Goal: Obtain resource: Obtain resource

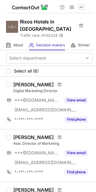
click at [80, 8] on span at bounding box center [81, 7] width 5 height 5
click at [81, 7] on span at bounding box center [81, 7] width 5 height 5
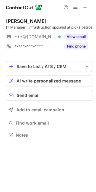
scroll to position [136, 96]
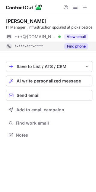
click at [83, 49] on button "Find phone" at bounding box center [76, 46] width 24 height 6
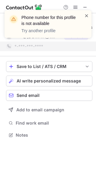
click at [85, 17] on span at bounding box center [86, 16] width 5 height 6
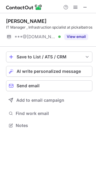
scroll to position [126, 96]
click at [86, 6] on span at bounding box center [84, 7] width 5 height 5
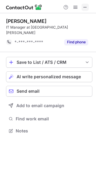
scroll to position [121, 96]
click at [83, 8] on span at bounding box center [84, 7] width 5 height 5
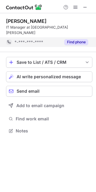
click at [78, 39] on button "Find phone" at bounding box center [76, 42] width 24 height 6
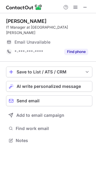
scroll to position [131, 96]
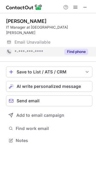
click at [86, 49] on button "Find phone" at bounding box center [76, 52] width 24 height 6
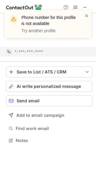
scroll to position [121, 96]
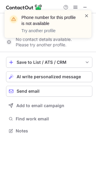
click at [86, 18] on span at bounding box center [86, 16] width 5 height 6
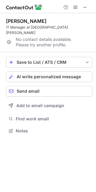
click at [84, 8] on div "Phone number for this profile is not available Try another profile" at bounding box center [48, 10] width 96 height 12
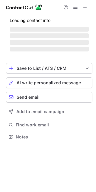
scroll to position [131, 96]
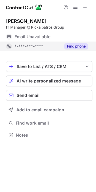
click at [69, 45] on button "Find phone" at bounding box center [76, 46] width 24 height 6
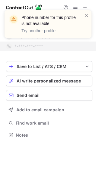
click at [89, 14] on div "Phone number for this profile is not available Try another profile" at bounding box center [48, 24] width 86 height 28
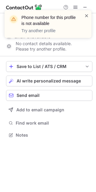
click at [88, 16] on span at bounding box center [86, 16] width 5 height 6
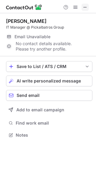
click at [87, 6] on button at bounding box center [84, 7] width 7 height 7
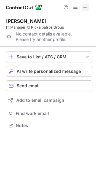
scroll to position [121, 96]
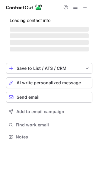
scroll to position [131, 96]
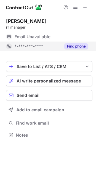
click at [80, 43] on button "Find phone" at bounding box center [76, 46] width 24 height 6
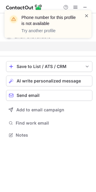
click at [88, 15] on span at bounding box center [86, 16] width 5 height 6
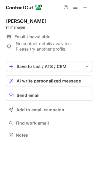
click at [87, 10] on div "Phone number for this profile is not available Try another profile" at bounding box center [48, 26] width 96 height 44
click at [87, 9] on span at bounding box center [84, 7] width 5 height 5
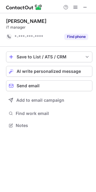
scroll to position [121, 96]
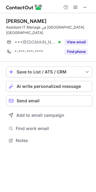
scroll to position [136, 96]
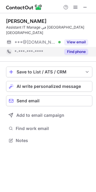
click at [74, 52] on button "Find phone" at bounding box center [76, 52] width 24 height 6
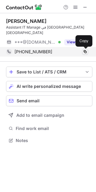
click at [85, 51] on span at bounding box center [84, 51] width 5 height 5
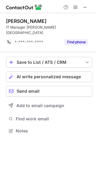
scroll to position [121, 96]
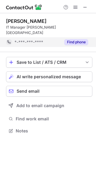
click at [79, 39] on button "Find phone" at bounding box center [76, 42] width 24 height 6
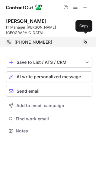
click at [82, 40] on span at bounding box center [84, 42] width 5 height 5
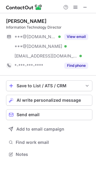
scroll to position [150, 96]
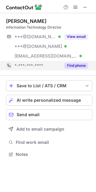
click at [76, 68] on button "Find phone" at bounding box center [76, 65] width 24 height 6
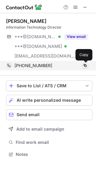
click at [84, 65] on span at bounding box center [84, 65] width 5 height 5
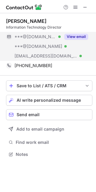
click at [79, 36] on button "View email" at bounding box center [76, 37] width 24 height 6
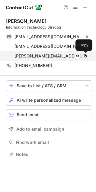
click at [86, 56] on span at bounding box center [84, 55] width 5 height 5
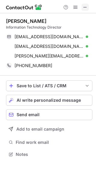
click at [85, 8] on span at bounding box center [84, 7] width 5 height 5
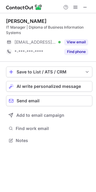
scroll to position [136, 96]
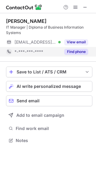
click at [68, 51] on button "Find phone" at bounding box center [76, 52] width 24 height 6
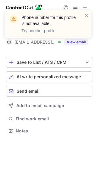
scroll to position [126, 96]
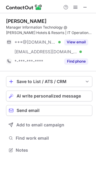
scroll to position [146, 96]
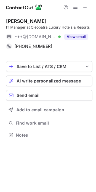
scroll to position [131, 96]
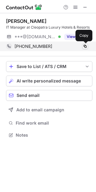
click at [86, 45] on span at bounding box center [84, 46] width 5 height 5
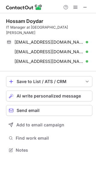
scroll to position [146, 96]
click at [83, 7] on span at bounding box center [84, 7] width 5 height 5
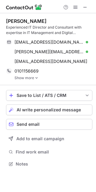
scroll to position [159, 96]
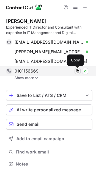
click at [77, 72] on span at bounding box center [77, 70] width 5 height 5
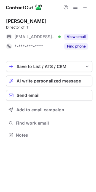
scroll to position [131, 96]
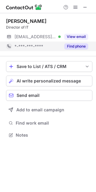
click at [84, 47] on button "Find phone" at bounding box center [76, 46] width 24 height 6
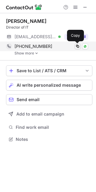
click at [76, 45] on span at bounding box center [77, 46] width 5 height 5
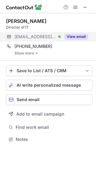
click at [76, 34] on button "View email" at bounding box center [76, 37] width 24 height 6
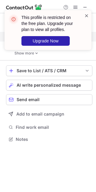
click at [87, 16] on span at bounding box center [86, 16] width 5 height 6
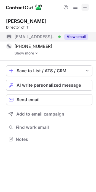
click at [85, 7] on span at bounding box center [84, 7] width 5 height 5
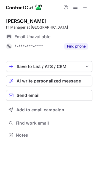
scroll to position [131, 96]
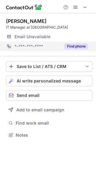
click at [82, 46] on button "Find phone" at bounding box center [76, 46] width 24 height 6
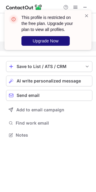
click at [48, 42] on span "Upgrade Now" at bounding box center [45, 40] width 26 height 5
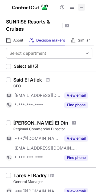
click at [83, 8] on span at bounding box center [81, 7] width 5 height 5
